Goal: Information Seeking & Learning: Learn about a topic

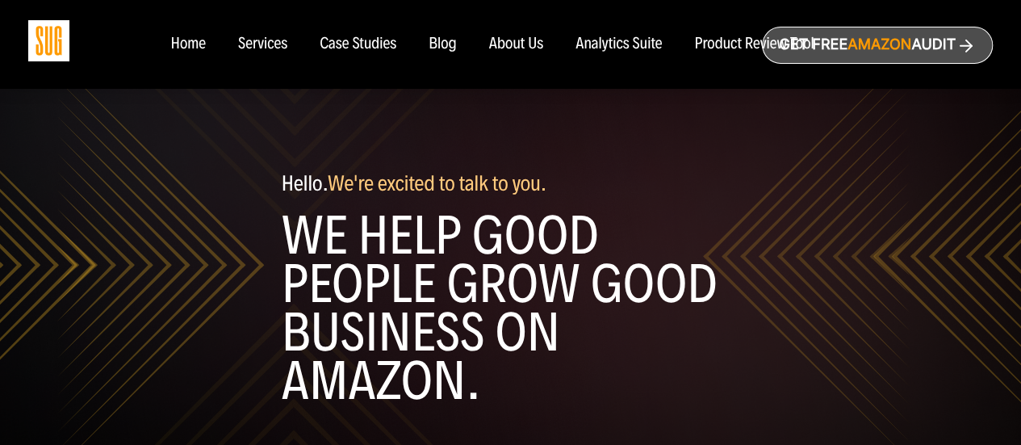
click at [200, 45] on div "Home" at bounding box center [187, 45] width 35 height 18
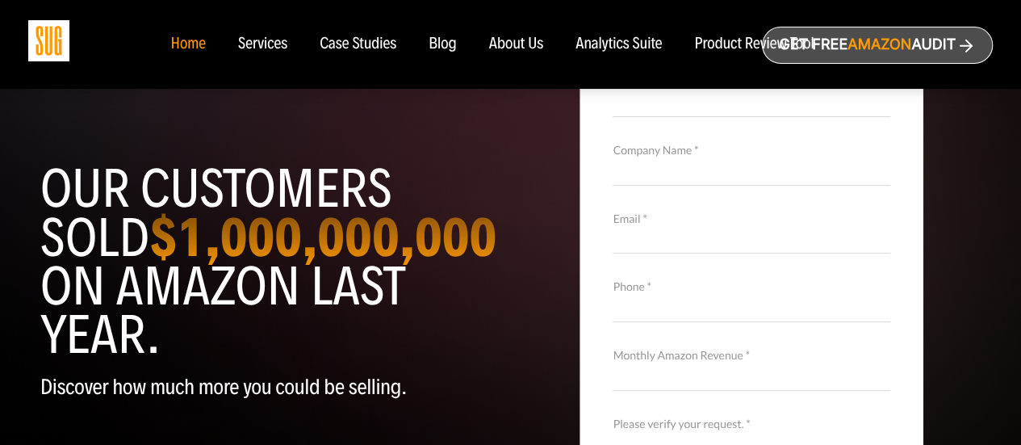
scroll to position [87, 0]
click at [216, 164] on h1 "Our customers sold $1,000,000,000 on Amazon last year." at bounding box center [269, 261] width 459 height 195
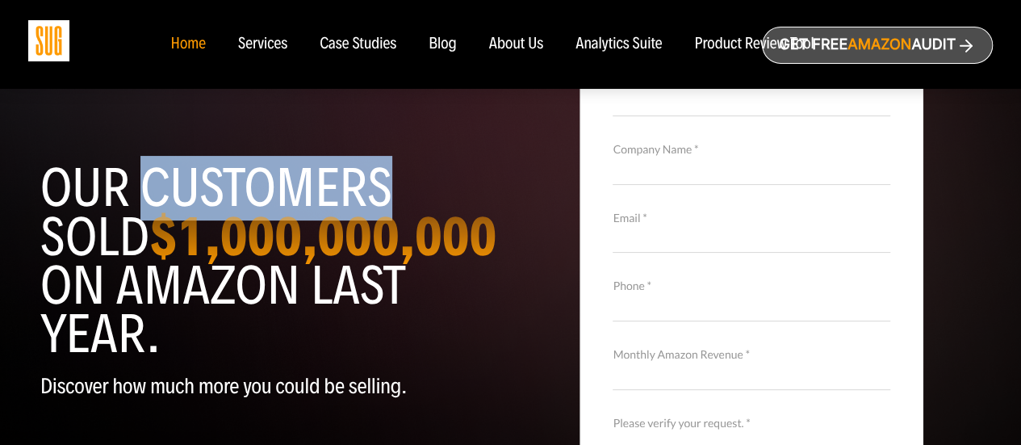
click at [216, 164] on h1 "Our customers sold $1,000,000,000 on Amazon last year." at bounding box center [269, 261] width 459 height 195
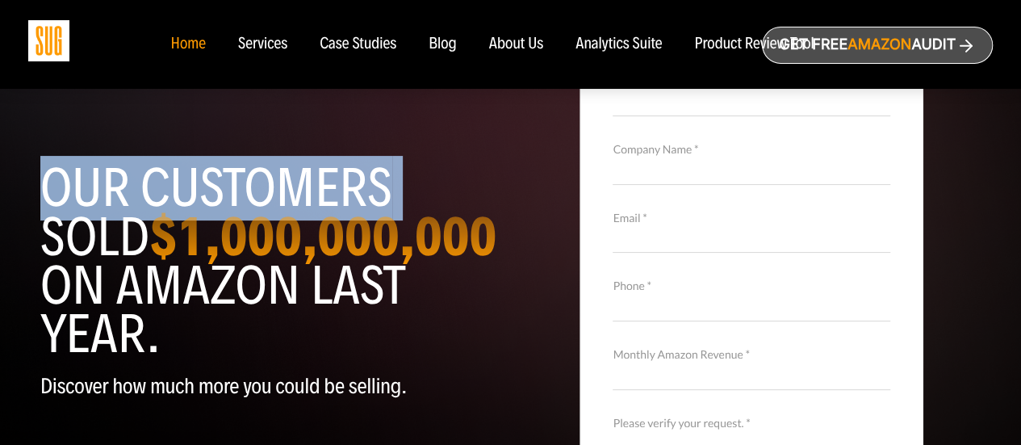
click at [216, 164] on h1 "Our customers sold $1,000,000,000 on Amazon last year." at bounding box center [269, 261] width 459 height 195
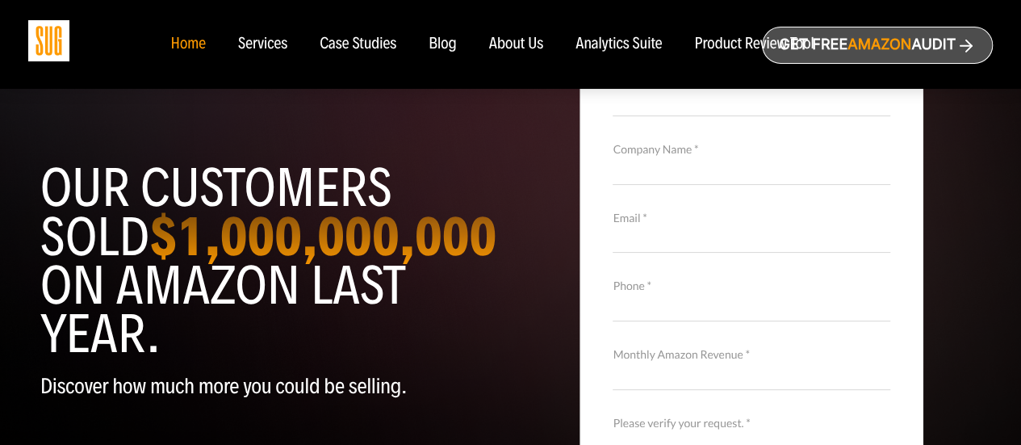
drag, startPoint x: 52, startPoint y: 161, endPoint x: 297, endPoint y: 349, distance: 308.7
click at [297, 349] on h1 "Our customers sold $1,000,000,000 on Amazon last year." at bounding box center [269, 261] width 459 height 195
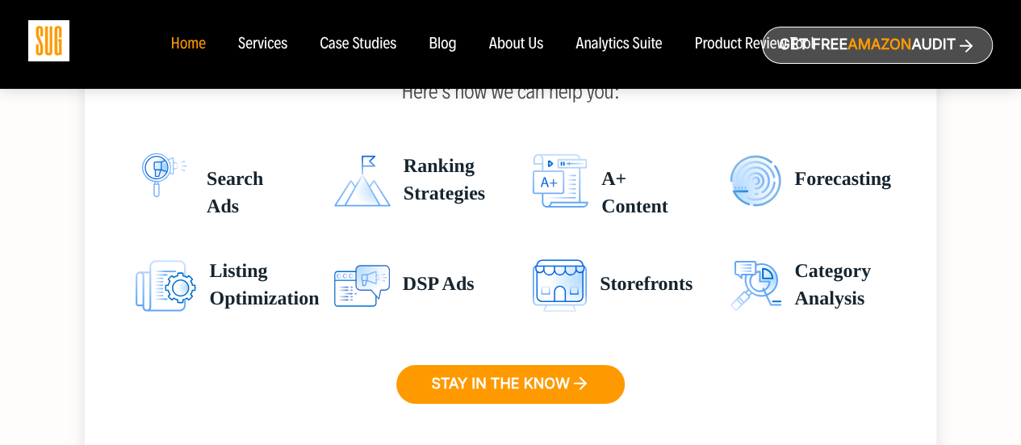
scroll to position [2591, 0]
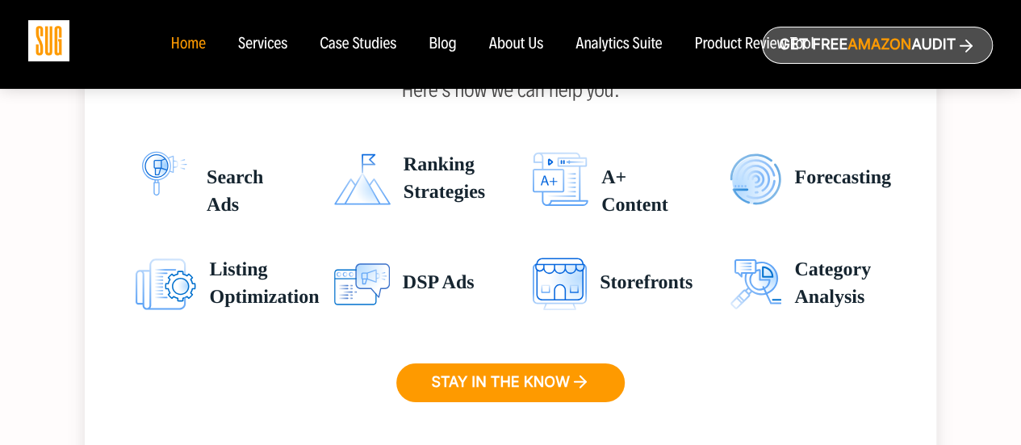
click at [358, 48] on div "Case Studies" at bounding box center [358, 45] width 77 height 18
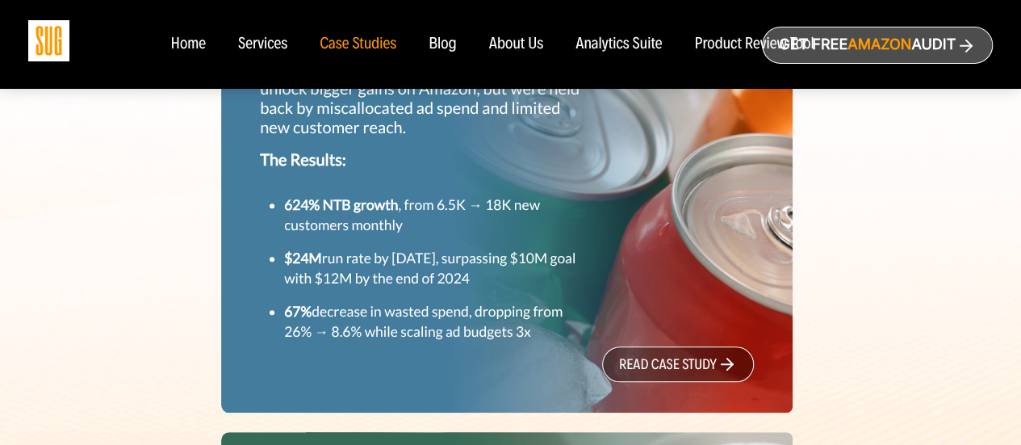
scroll to position [657, 0]
click at [338, 203] on strong "624% NTB growth" at bounding box center [341, 203] width 114 height 17
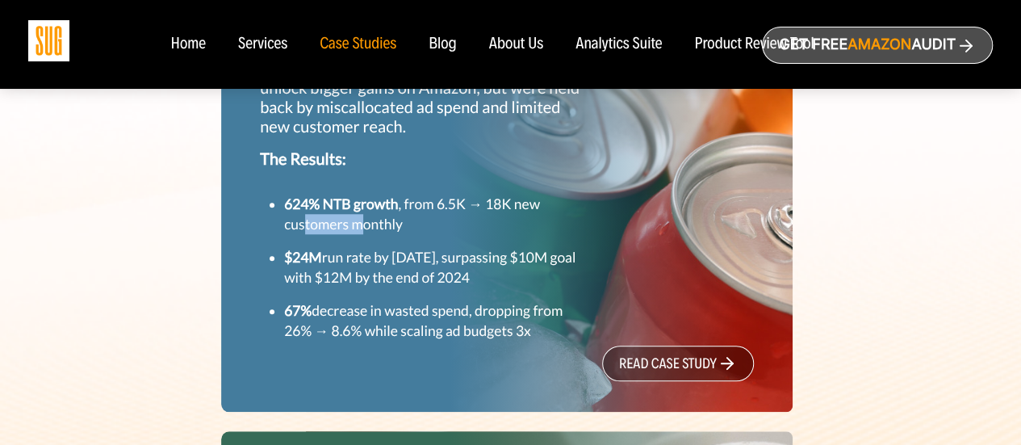
drag, startPoint x: 304, startPoint y: 227, endPoint x: 359, endPoint y: 234, distance: 56.2
click at [359, 234] on p "624% NTB growth , from 6.5K → 18K new customers monthly" at bounding box center [432, 214] width 297 height 40
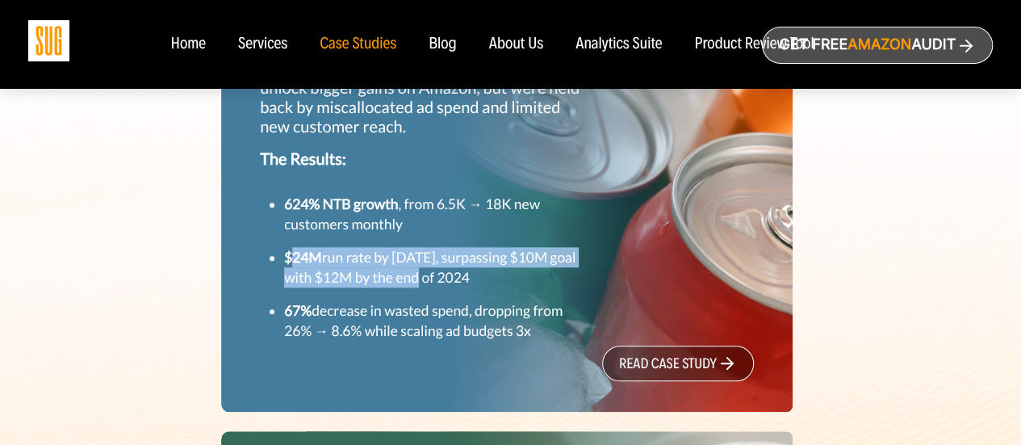
drag, startPoint x: 294, startPoint y: 259, endPoint x: 450, endPoint y: 283, distance: 158.4
click at [450, 283] on small "$24M run rate by [DATE], surpassing $10M goal with $12M by the end of 2024" at bounding box center [429, 267] width 291 height 37
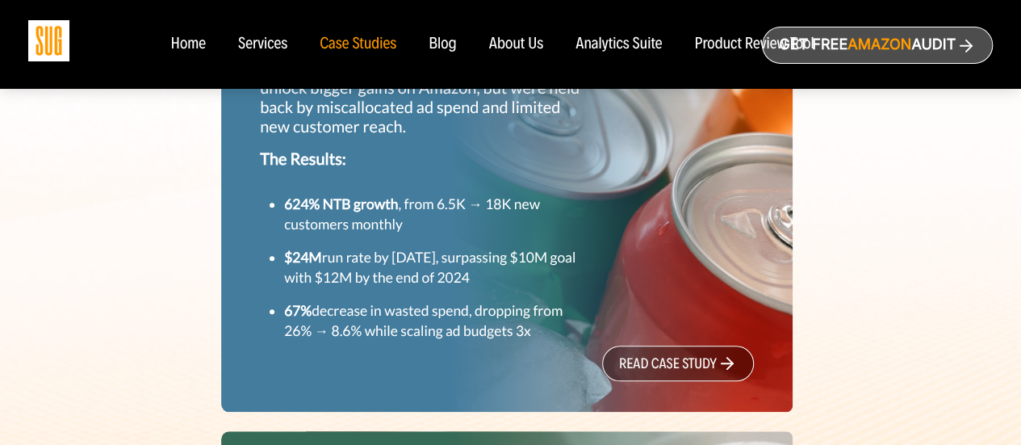
click at [638, 360] on link "read case study" at bounding box center [678, 364] width 152 height 36
